Goal: Task Accomplishment & Management: Complete application form

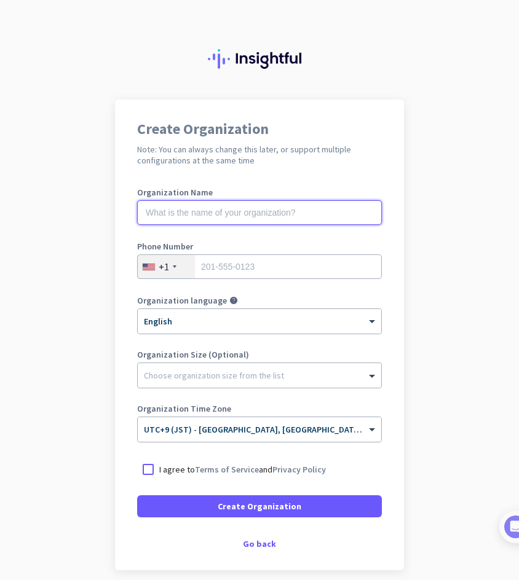
click at [274, 206] on input "text" at bounding box center [259, 212] width 245 height 25
click at [234, 219] on input "text" at bounding box center [259, 212] width 245 height 25
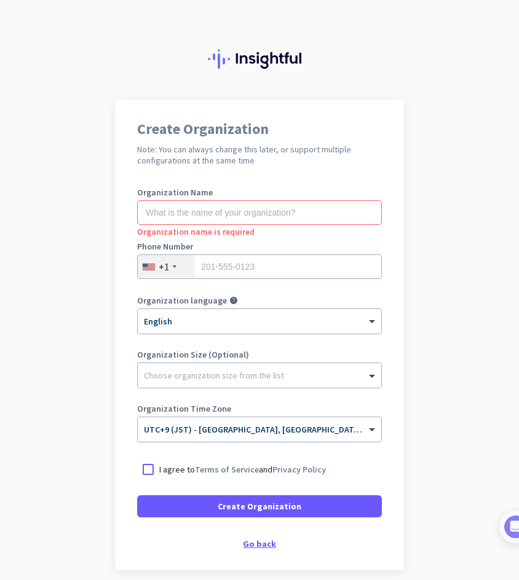
click at [244, 541] on div "Go back" at bounding box center [259, 544] width 245 height 9
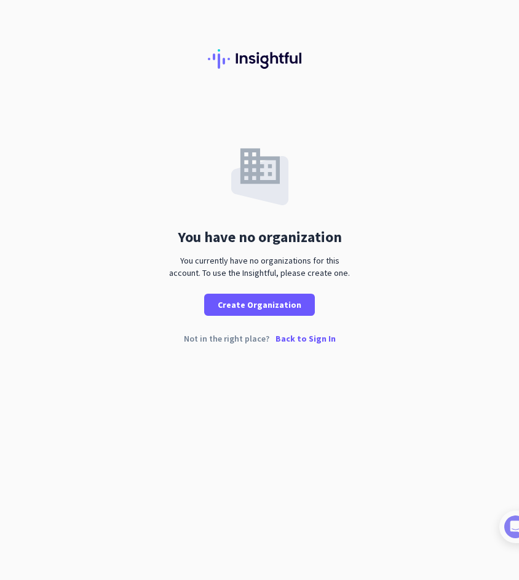
click at [282, 340] on p "Back to Sign In" at bounding box center [305, 338] width 60 height 9
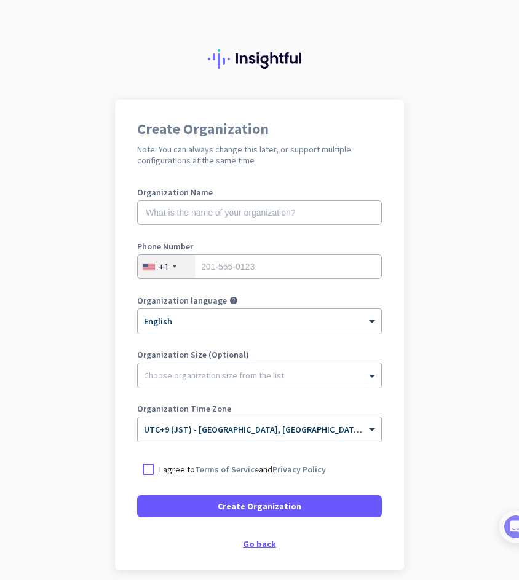
click at [245, 543] on div "Go back" at bounding box center [259, 544] width 245 height 9
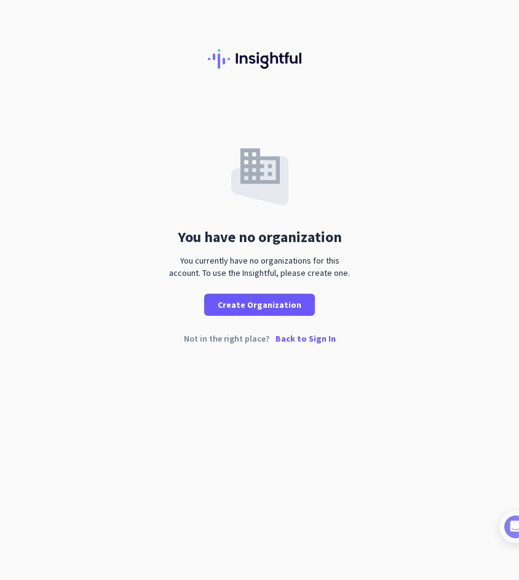
click at [302, 339] on p "Back to Sign In" at bounding box center [305, 338] width 60 height 9
